Goal: Browse casually: Explore the website without a specific task or goal

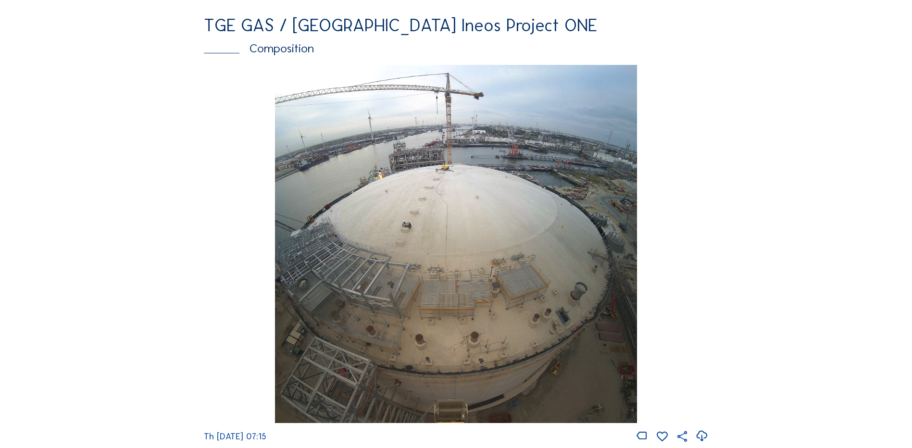
scroll to position [1298, 0]
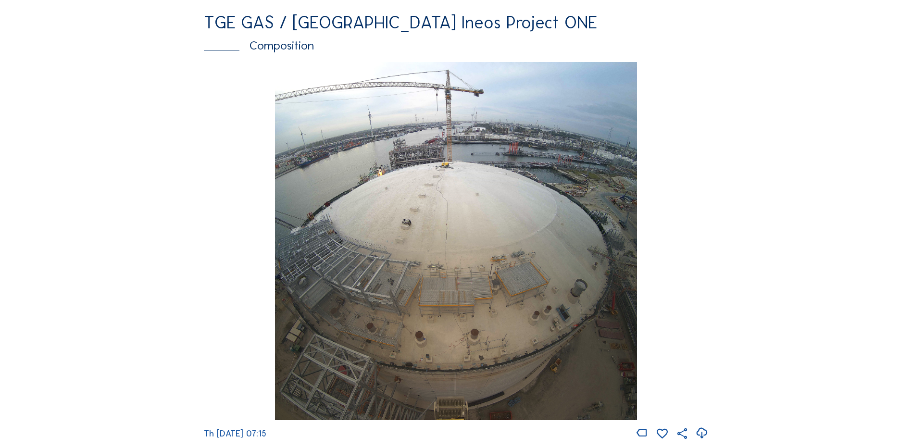
click at [507, 242] on img at bounding box center [456, 241] width 362 height 359
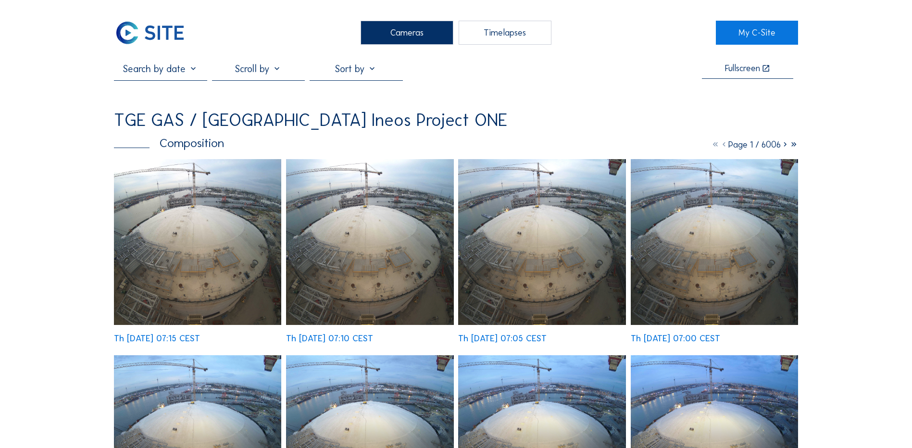
click at [224, 193] on img at bounding box center [197, 242] width 167 height 166
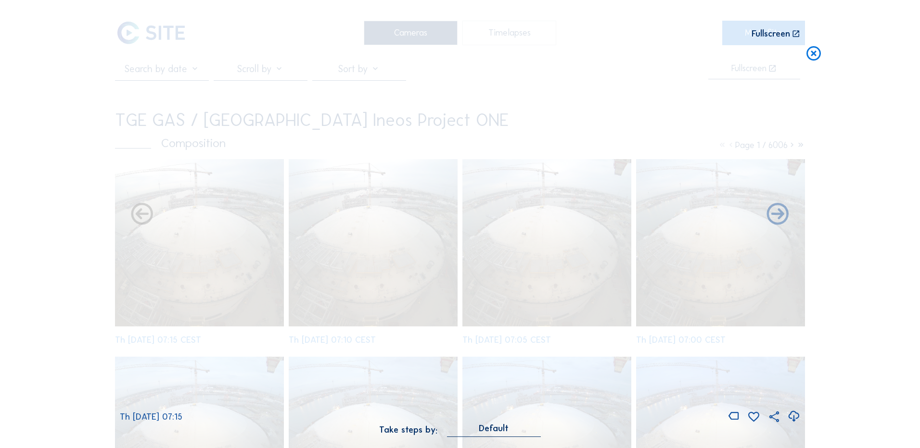
click at [794, 416] on icon at bounding box center [793, 417] width 13 height 16
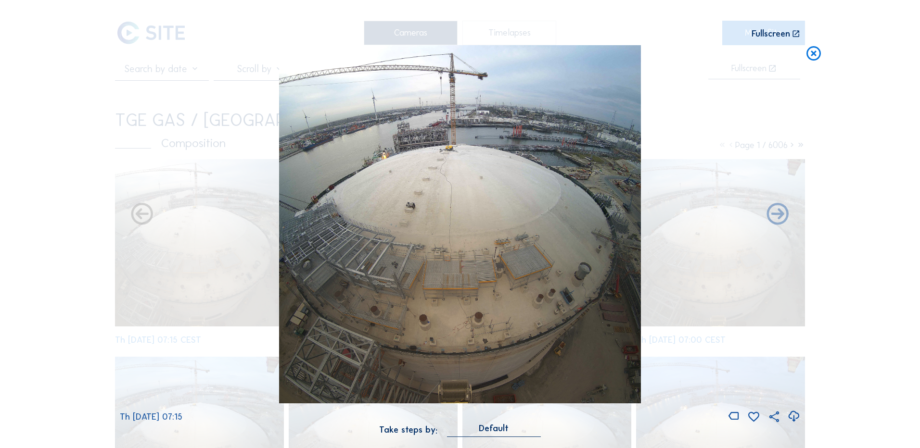
drag, startPoint x: 95, startPoint y: 276, endPoint x: 350, endPoint y: 208, distance: 263.3
click at [95, 276] on div "Scroll to travel through time | Press 'Alt' Button + Scroll to Zoom | Click and…" at bounding box center [460, 224] width 920 height 448
click at [814, 53] on icon at bounding box center [813, 54] width 17 height 18
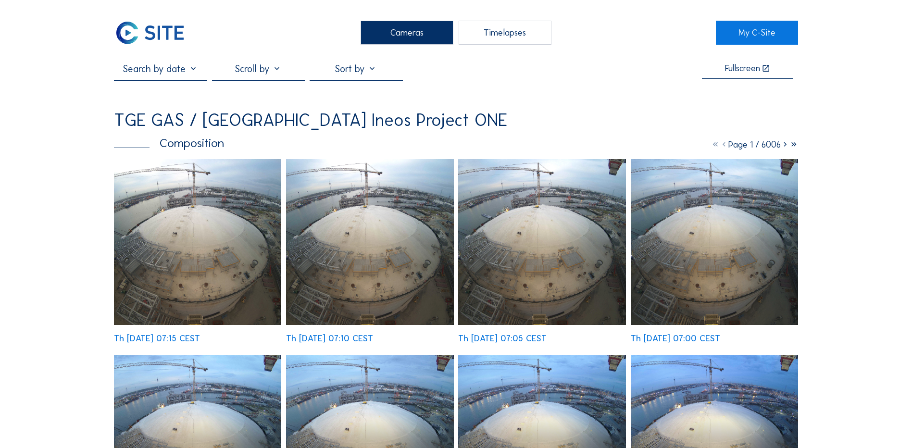
click at [416, 34] on div "Cameras" at bounding box center [407, 33] width 93 height 24
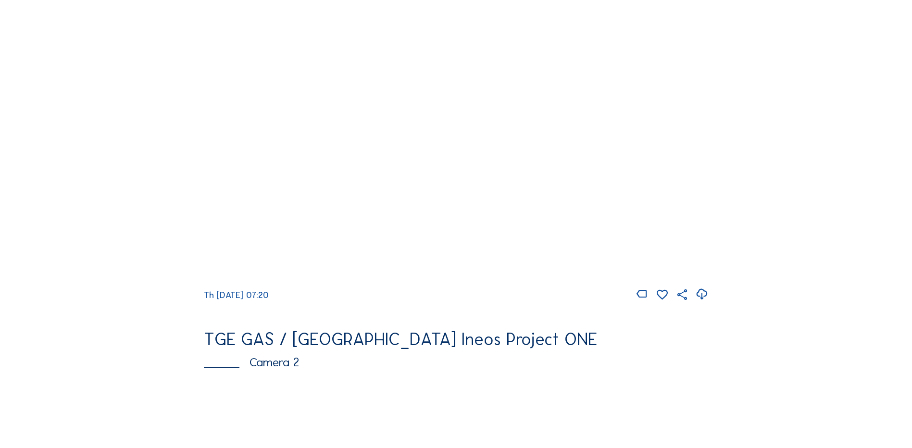
scroll to position [144, 0]
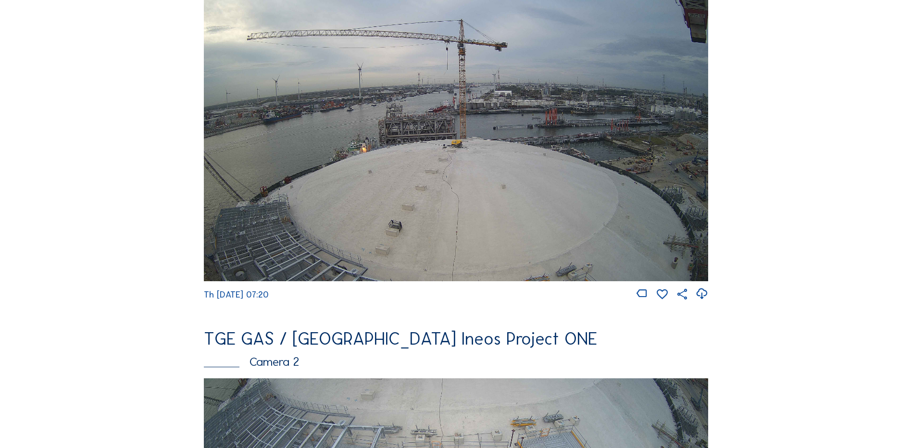
click at [443, 179] on img at bounding box center [456, 139] width 504 height 284
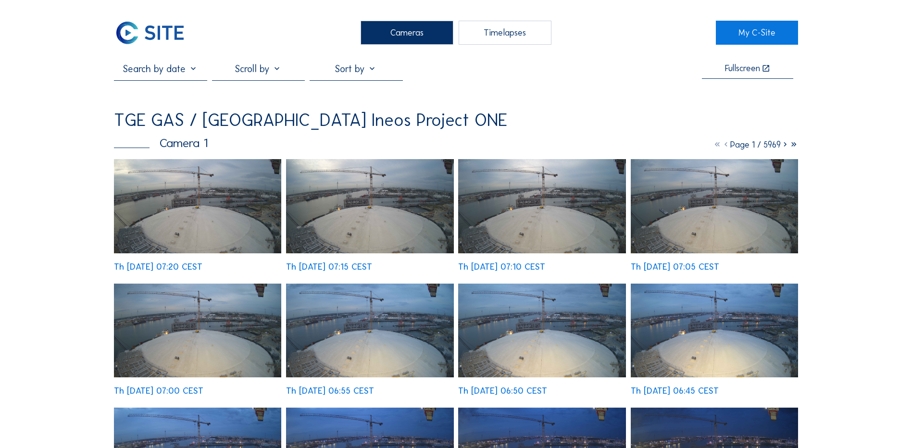
click at [218, 214] on img at bounding box center [197, 206] width 167 height 94
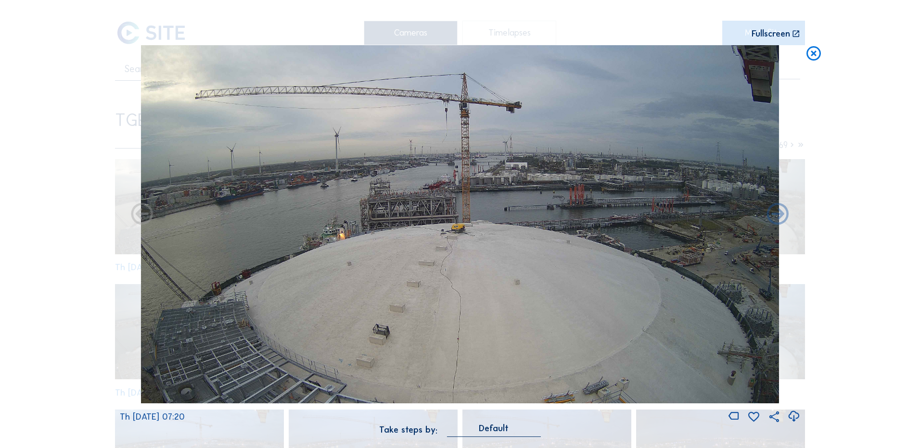
click at [793, 414] on icon at bounding box center [793, 417] width 13 height 16
click at [40, 259] on div "Scroll to travel through time | Press 'Alt' Button + Scroll to Zoom | Click and…" at bounding box center [460, 224] width 920 height 448
click at [812, 58] on icon at bounding box center [813, 54] width 17 height 18
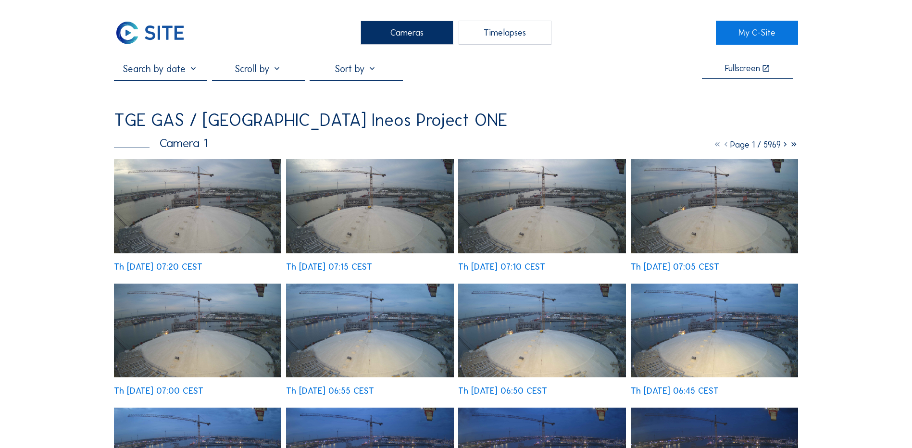
click at [414, 33] on div "Cameras" at bounding box center [407, 33] width 93 height 24
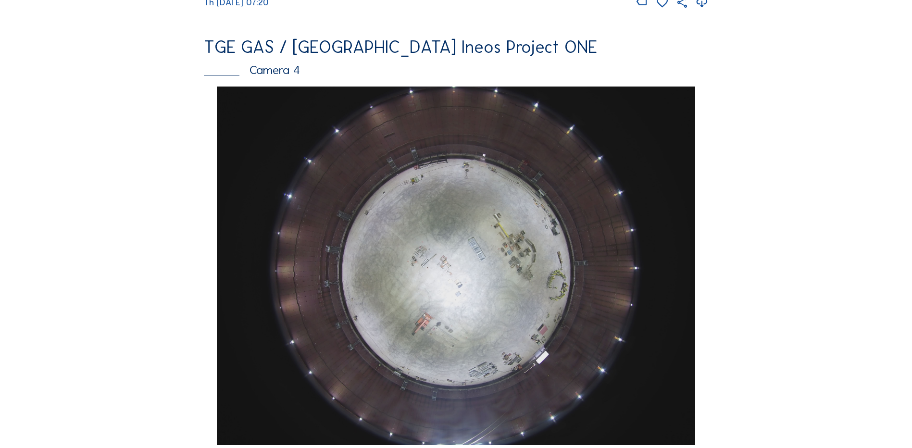
scroll to position [866, 0]
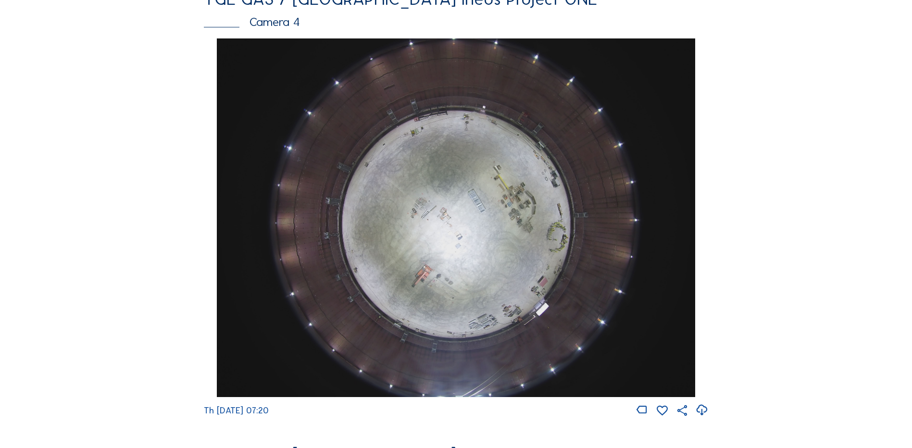
click at [435, 214] on img at bounding box center [456, 217] width 478 height 359
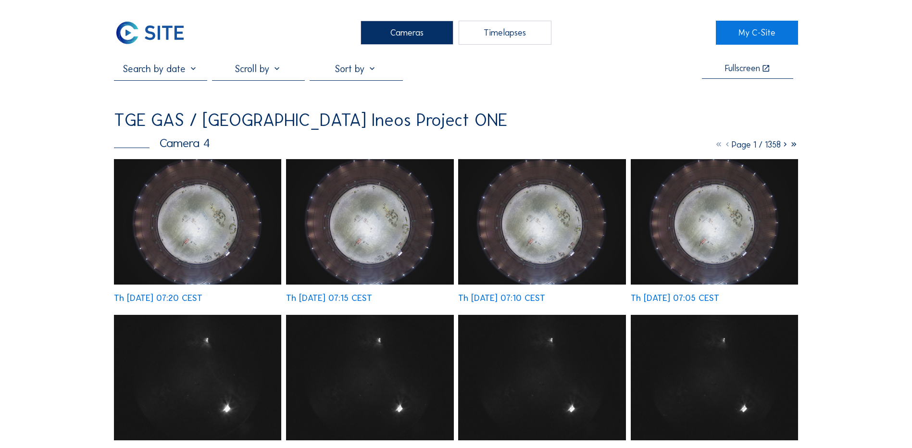
click at [415, 32] on div "Cameras" at bounding box center [407, 33] width 93 height 24
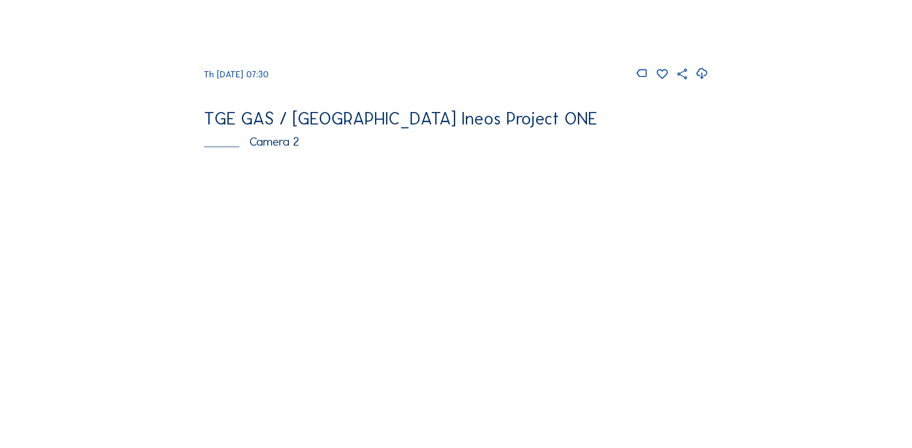
scroll to position [481, 0]
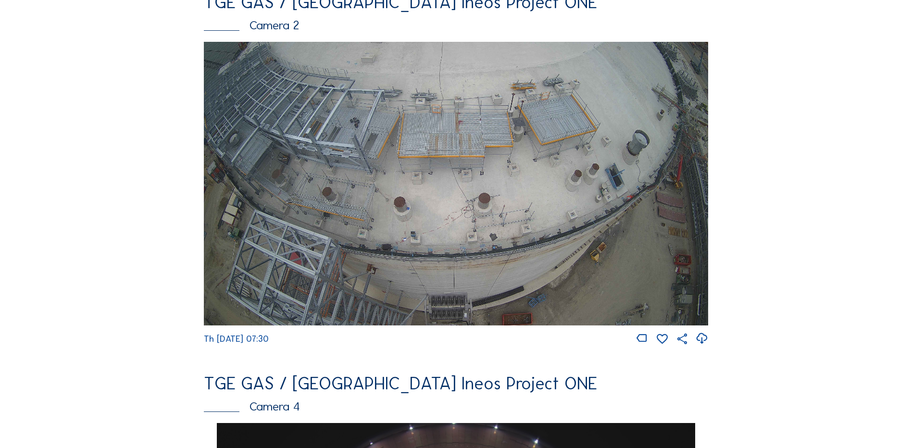
click at [400, 165] on img at bounding box center [456, 184] width 504 height 284
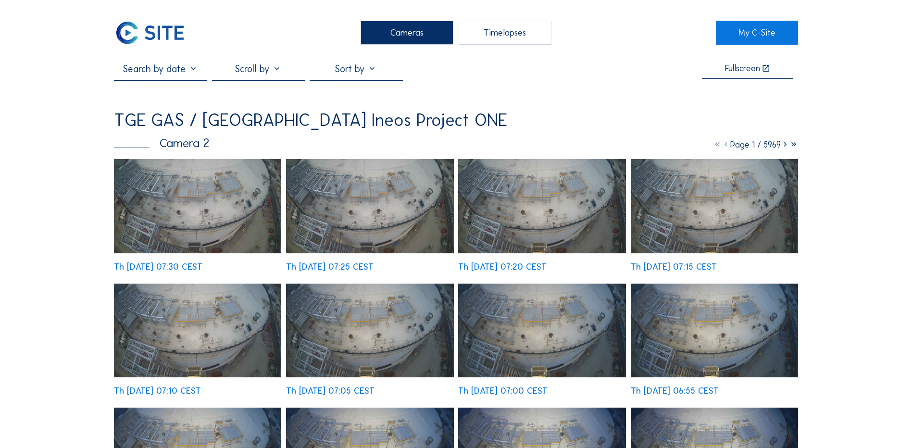
click at [400, 35] on div "Cameras" at bounding box center [407, 33] width 93 height 24
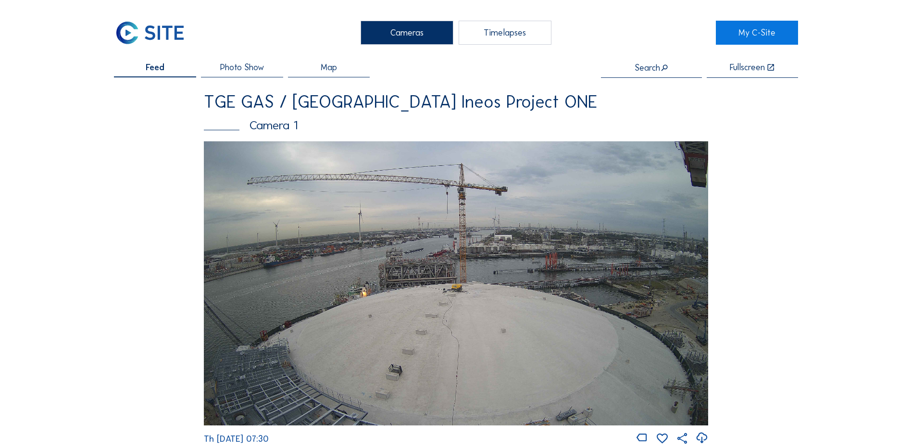
click at [366, 225] on img at bounding box center [456, 283] width 504 height 284
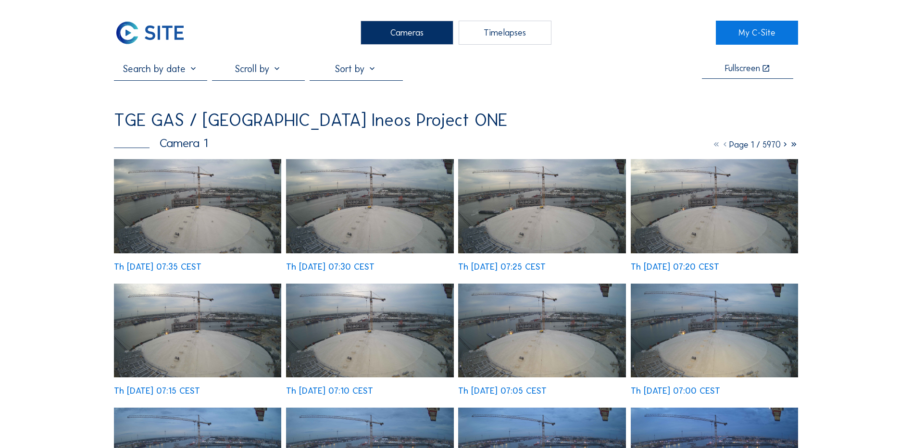
click at [229, 214] on img at bounding box center [197, 206] width 167 height 94
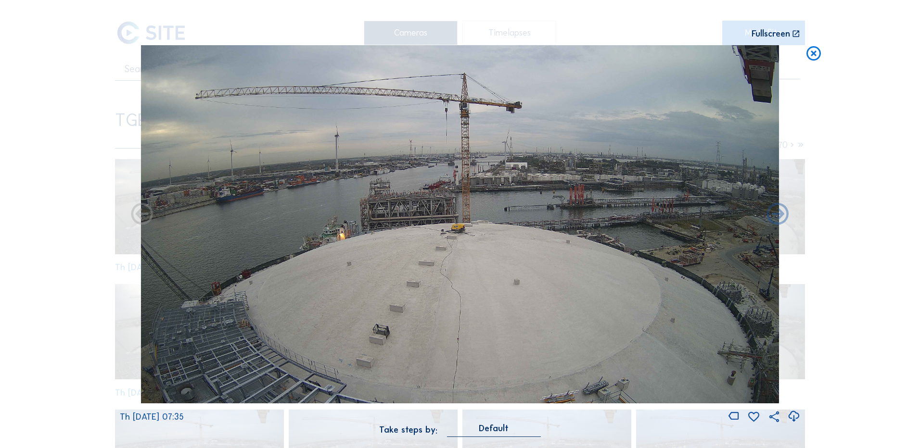
click at [796, 416] on icon at bounding box center [793, 417] width 13 height 16
drag, startPoint x: 87, startPoint y: 335, endPoint x: 238, endPoint y: 262, distance: 167.6
click at [87, 335] on div "Scroll to travel through time | Press 'Alt' Button + Scroll to Zoom | Click and…" at bounding box center [460, 224] width 920 height 448
click at [810, 52] on icon at bounding box center [813, 54] width 17 height 18
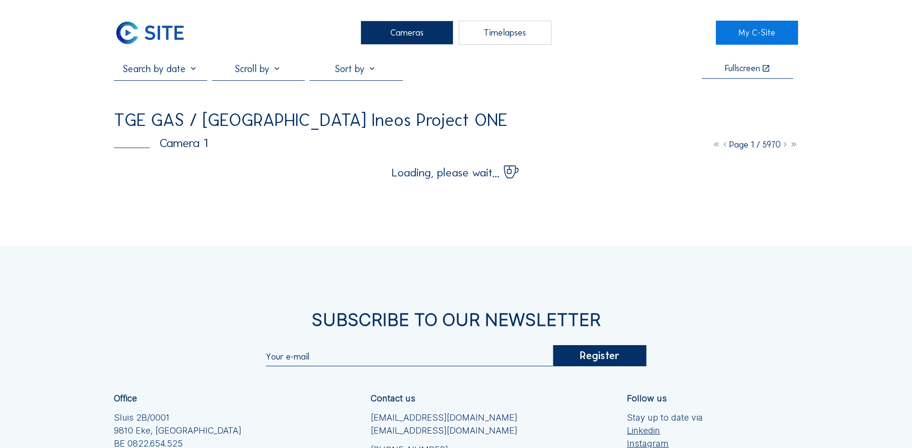
click at [405, 36] on div "Cameras" at bounding box center [407, 33] width 93 height 24
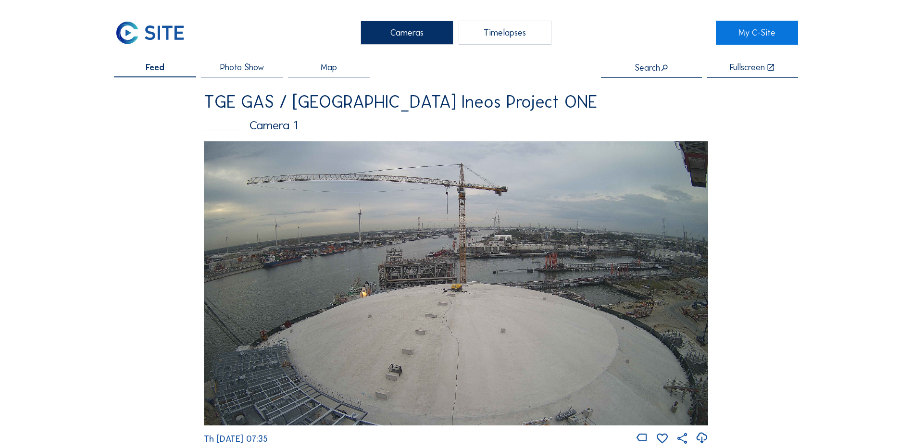
click at [402, 28] on div "Cameras" at bounding box center [407, 33] width 93 height 24
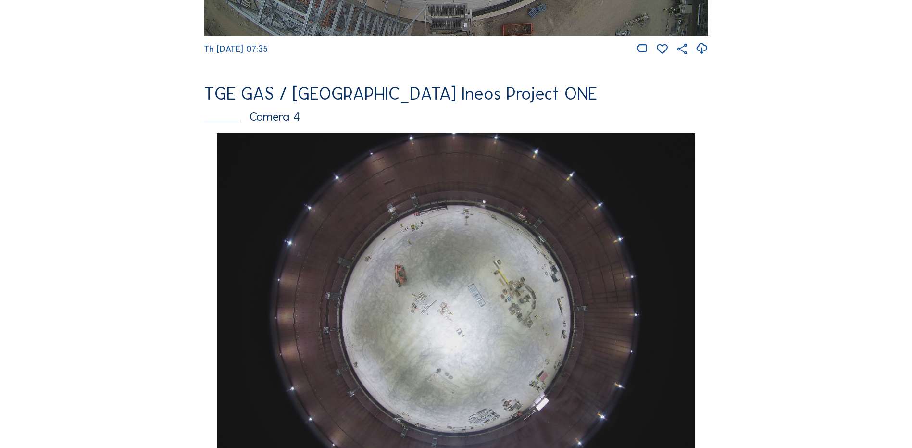
scroll to position [818, 0]
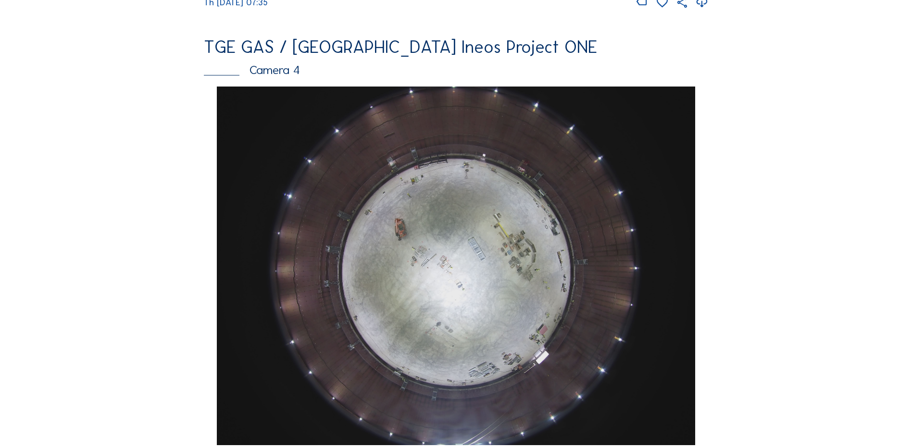
click at [507, 203] on img at bounding box center [456, 266] width 478 height 359
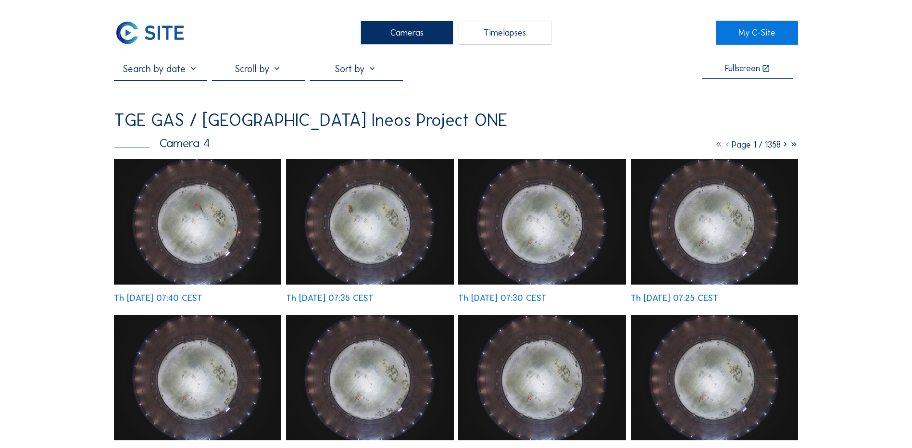
scroll to position [96, 0]
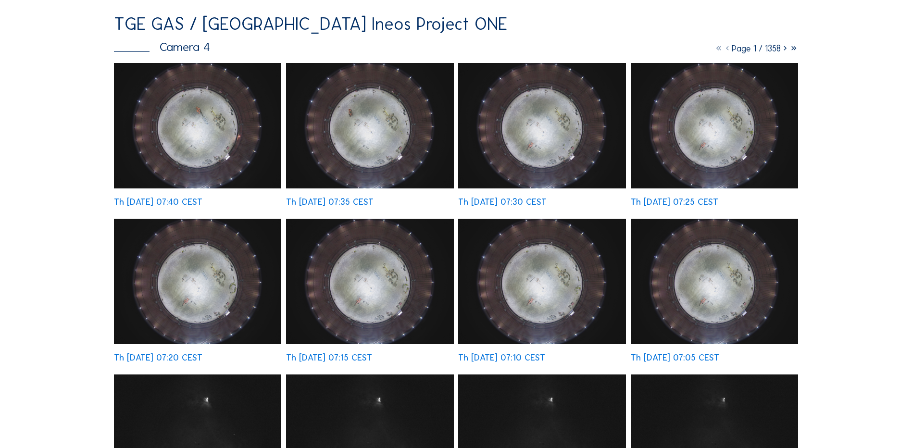
click at [218, 150] on img at bounding box center [197, 126] width 167 height 126
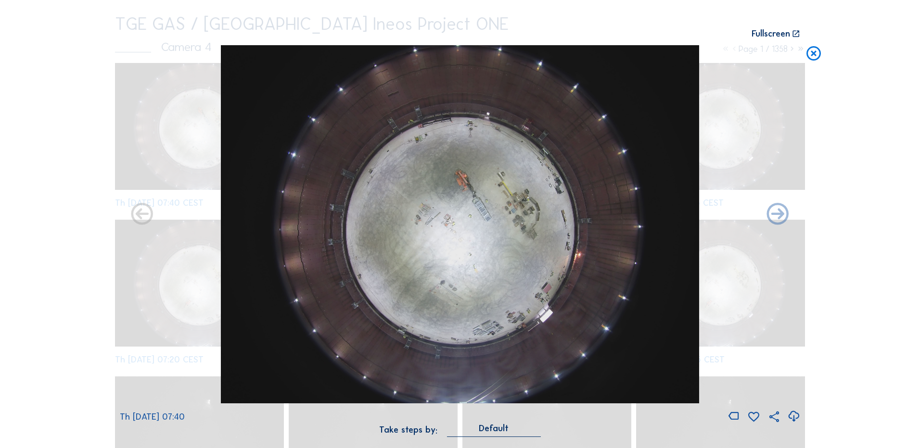
click at [795, 416] on icon at bounding box center [793, 417] width 13 height 16
click at [862, 271] on div "Scroll to travel through time | Press 'Alt' Button + Scroll to Zoom | Click and…" at bounding box center [460, 224] width 920 height 448
click at [816, 53] on icon at bounding box center [813, 54] width 17 height 18
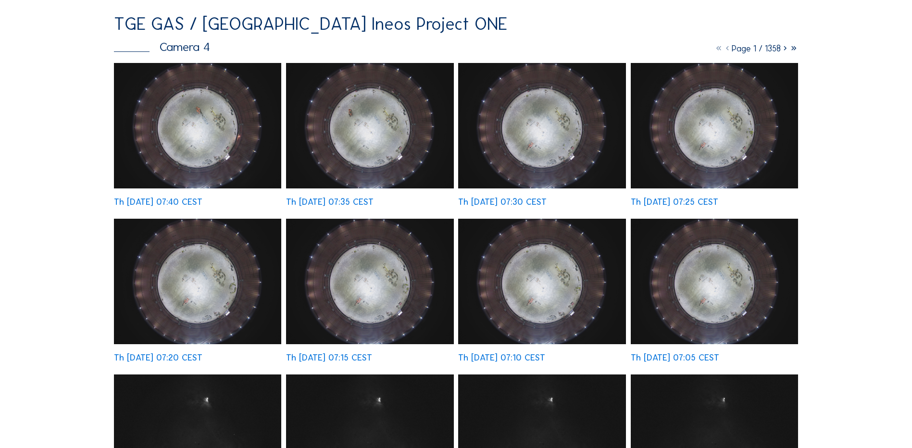
scroll to position [0, 0]
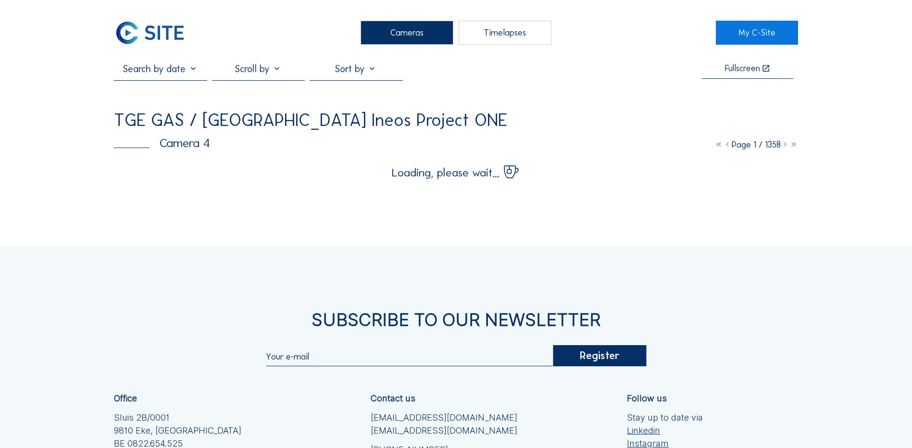
click at [395, 26] on div "Cameras" at bounding box center [407, 33] width 93 height 24
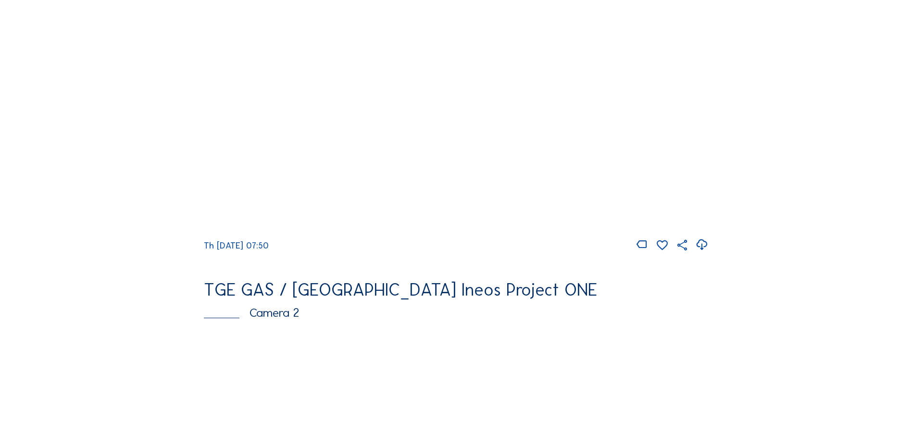
scroll to position [192, 0]
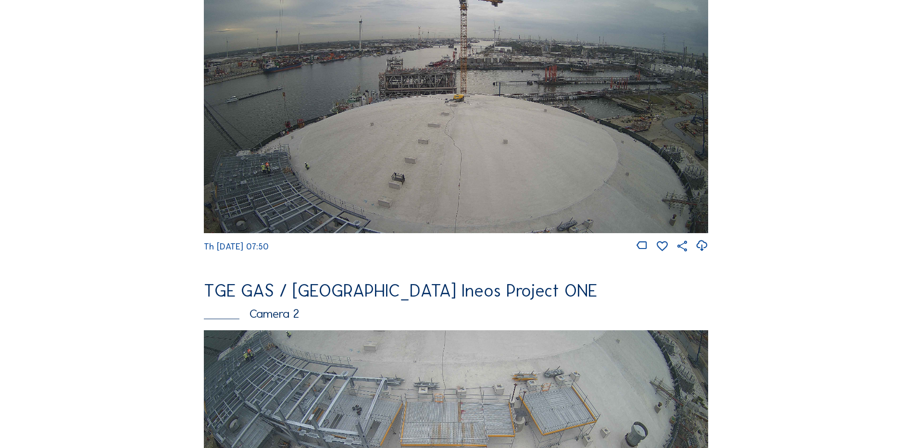
click at [375, 147] on img at bounding box center [456, 91] width 504 height 284
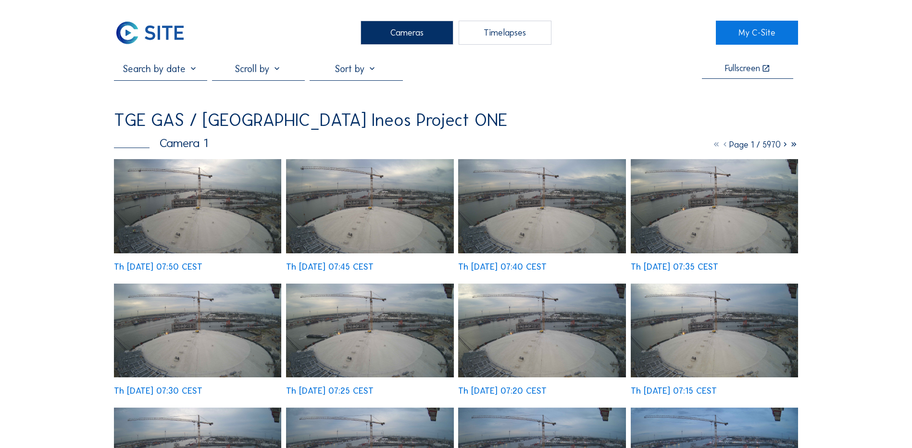
click at [211, 213] on img at bounding box center [197, 206] width 167 height 94
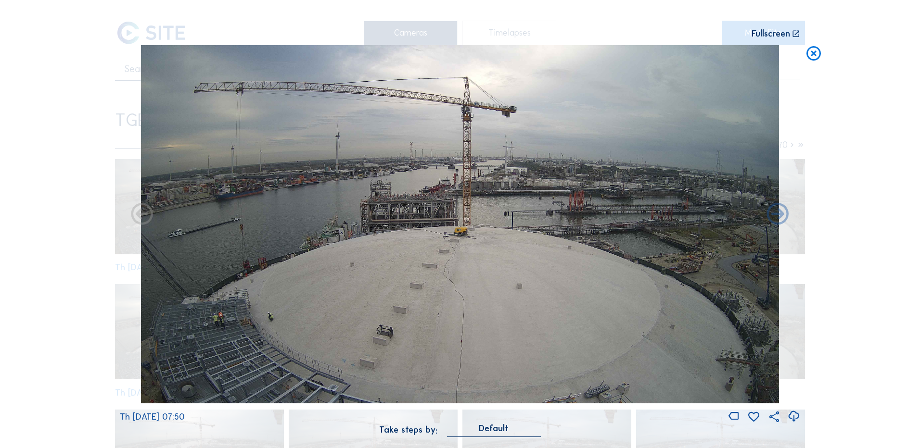
click at [792, 412] on icon at bounding box center [793, 417] width 13 height 16
click at [88, 261] on div "Scroll to travel through time | Press 'Alt' Button + Scroll to Zoom | Click and…" at bounding box center [460, 224] width 920 height 448
click at [817, 55] on icon at bounding box center [813, 54] width 17 height 18
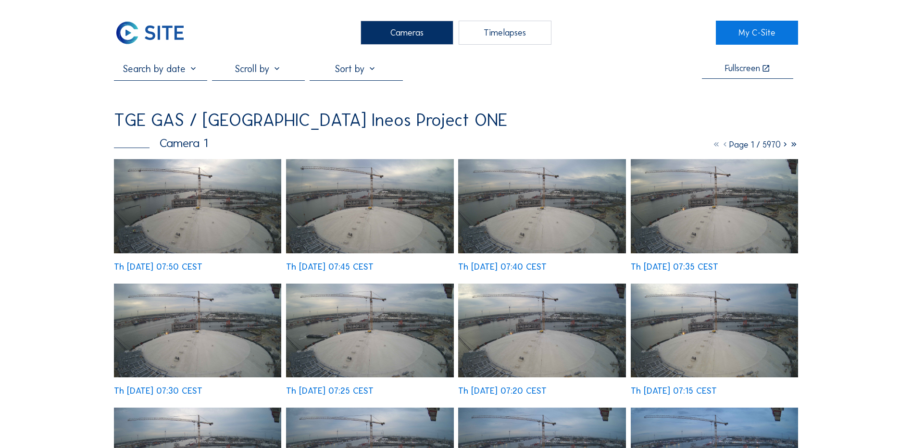
click at [408, 31] on div "Cameras" at bounding box center [407, 33] width 93 height 24
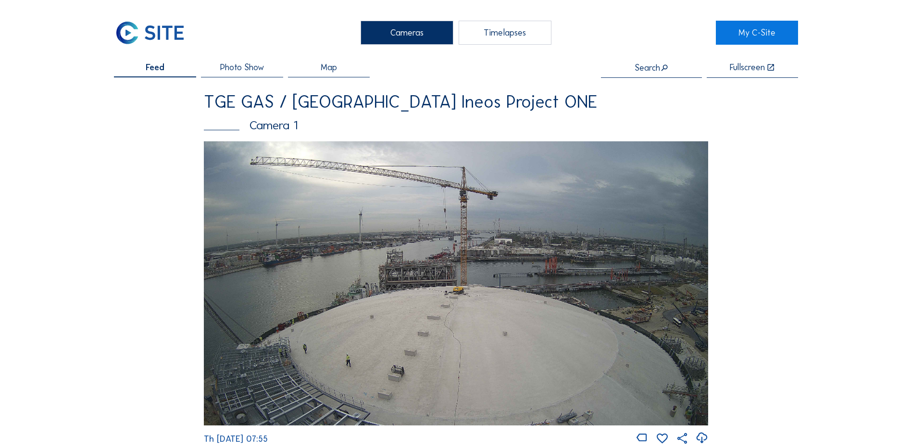
click at [363, 286] on img at bounding box center [456, 283] width 504 height 284
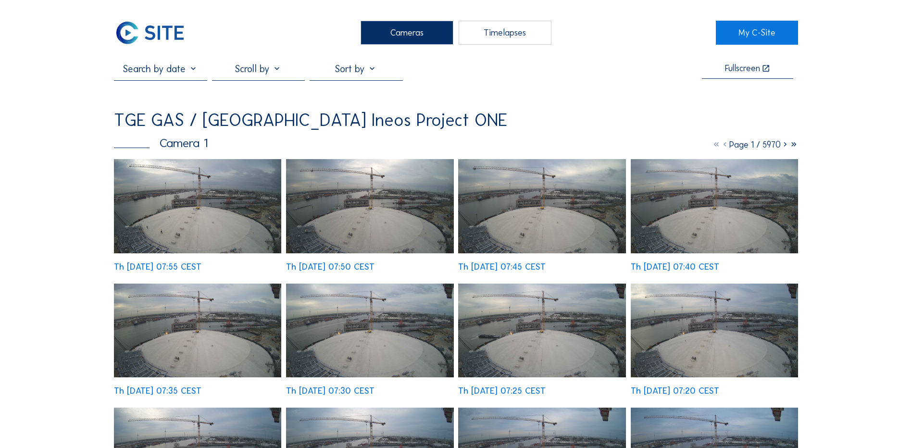
click at [213, 213] on img at bounding box center [197, 206] width 167 height 94
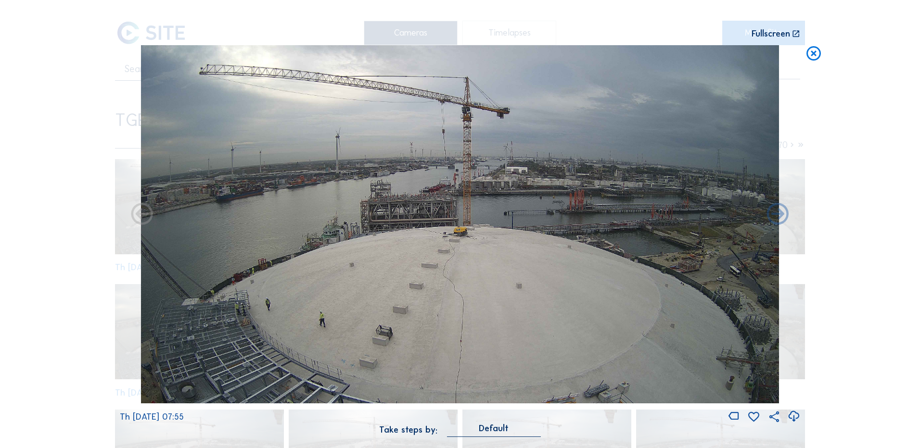
click at [791, 415] on icon at bounding box center [793, 417] width 13 height 16
click at [22, 317] on div "Scroll to travel through time | Press 'Alt' Button + Scroll to Zoom | Click and…" at bounding box center [460, 224] width 920 height 448
click at [815, 57] on icon at bounding box center [813, 54] width 17 height 18
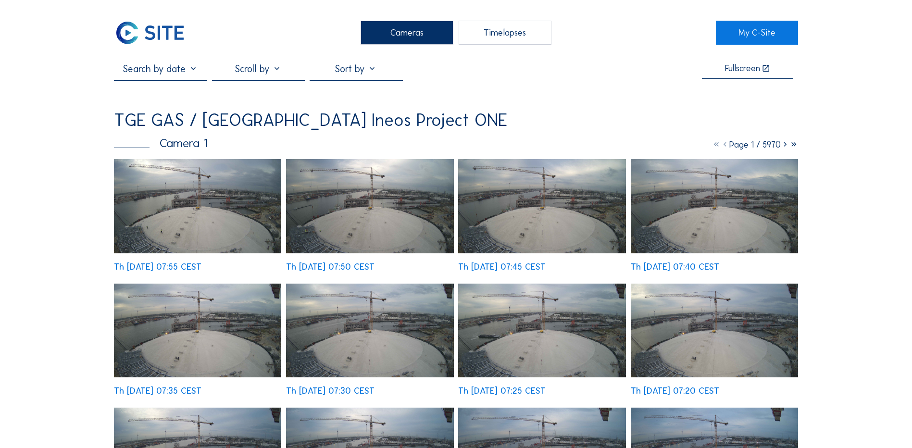
click at [407, 28] on div "Cameras" at bounding box center [407, 33] width 93 height 24
